Goal: Task Accomplishment & Management: Manage account settings

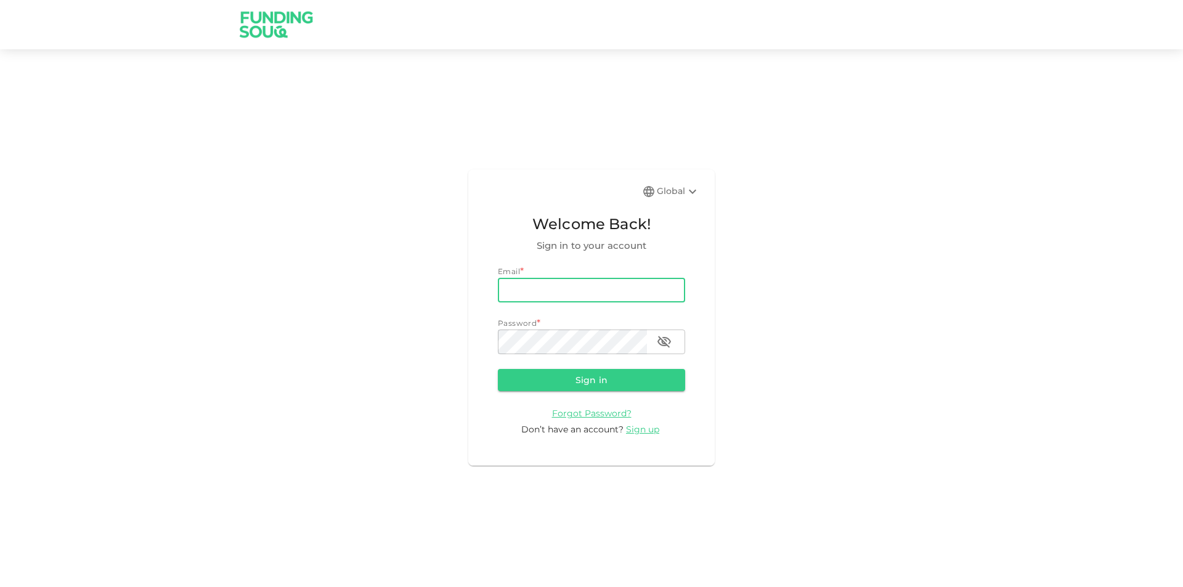
click at [552, 281] on input "email" at bounding box center [591, 290] width 187 height 25
type input "[PERSON_NAME][EMAIL_ADDRESS][PERSON_NAME][DOMAIN_NAME]"
click at [498, 369] on button "Sign in" at bounding box center [591, 380] width 187 height 22
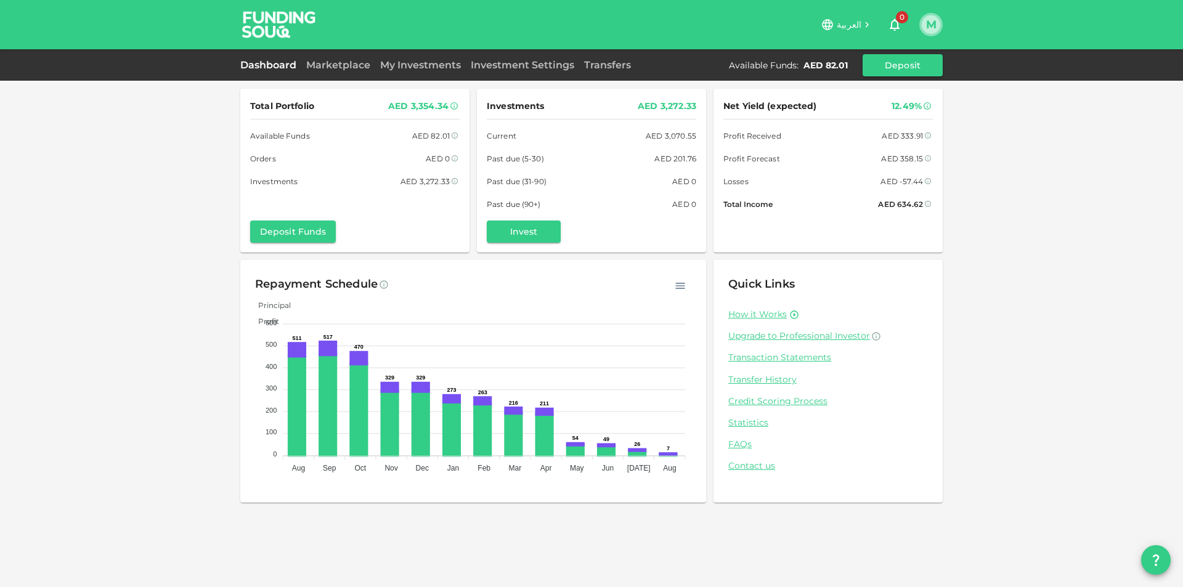
click at [931, 27] on button "M" at bounding box center [931, 24] width 18 height 18
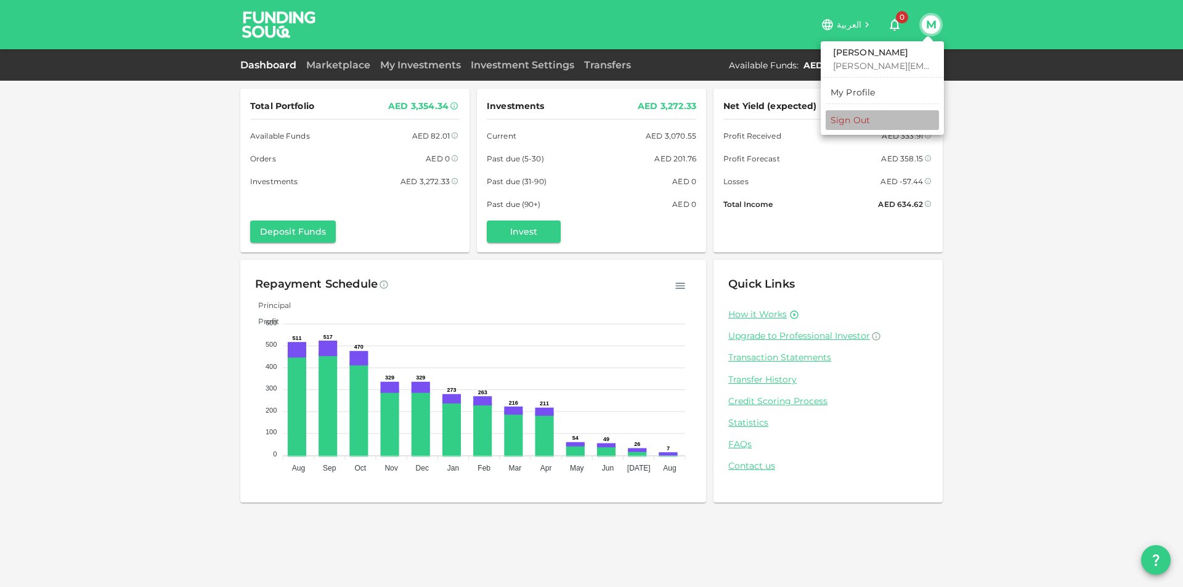
click at [895, 121] on li "Sign Out" at bounding box center [882, 120] width 113 height 20
